Goal: Information Seeking & Learning: Learn about a topic

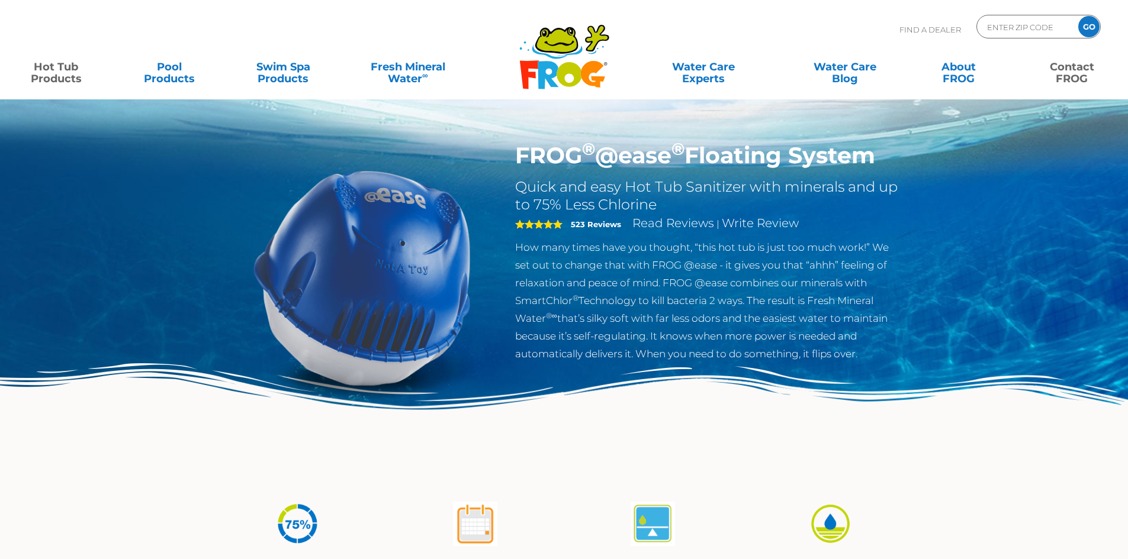
click at [1062, 76] on link "Contact FROG" at bounding box center [1072, 67] width 88 height 24
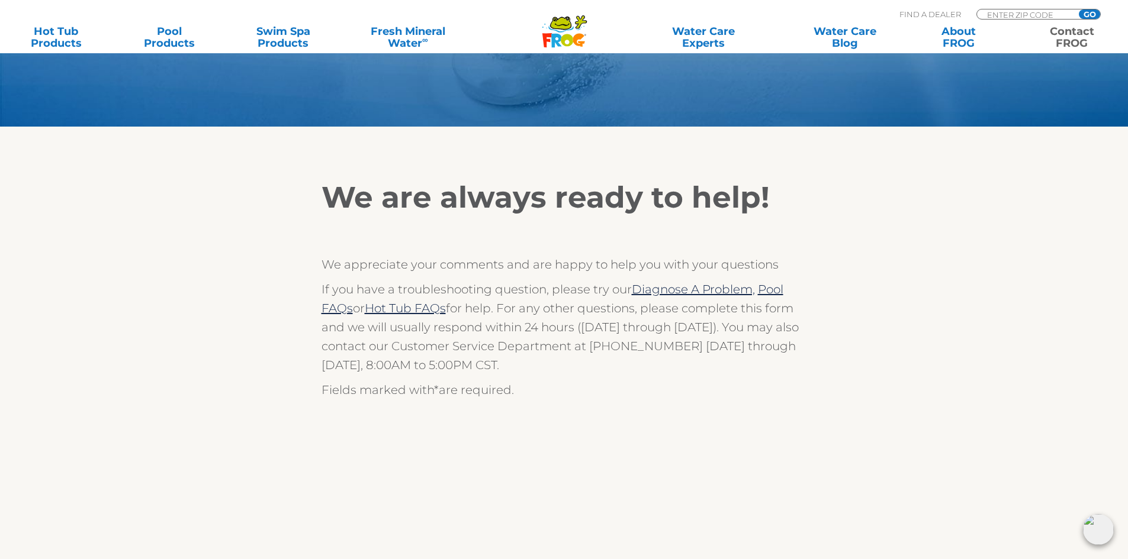
scroll to position [118, 0]
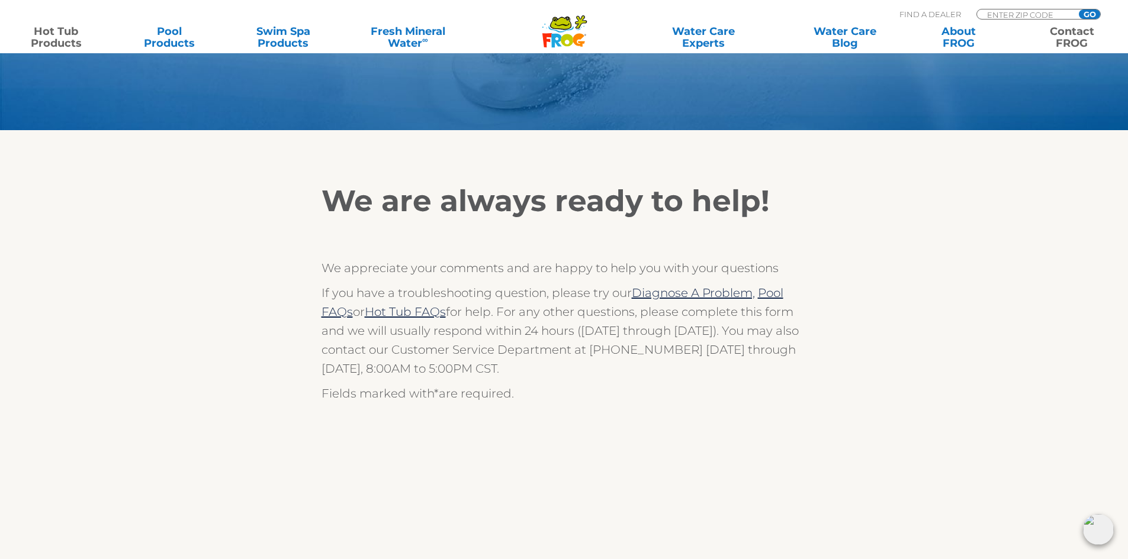
click at [33, 38] on link "Hot Tub Products" at bounding box center [56, 37] width 88 height 24
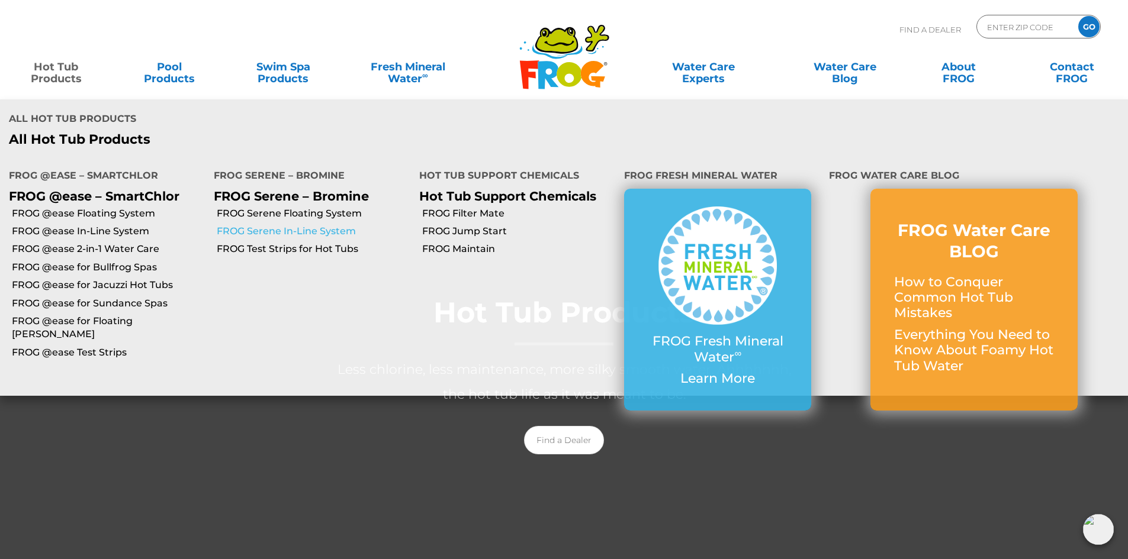
click at [295, 225] on link "FROG Serene In-Line System" at bounding box center [313, 231] width 193 height 13
